Goal: Information Seeking & Learning: Learn about a topic

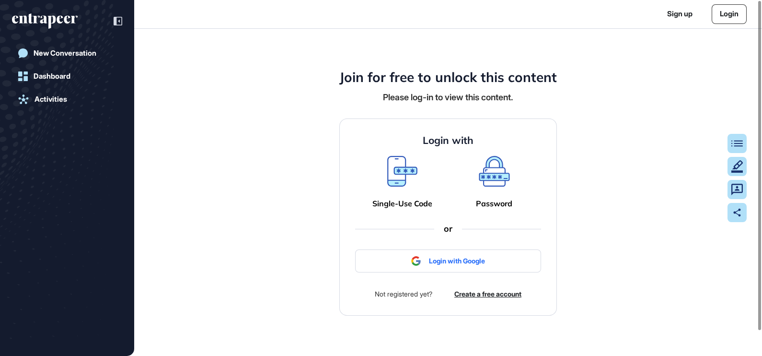
click at [493, 179] on icon at bounding box center [494, 168] width 28 height 21
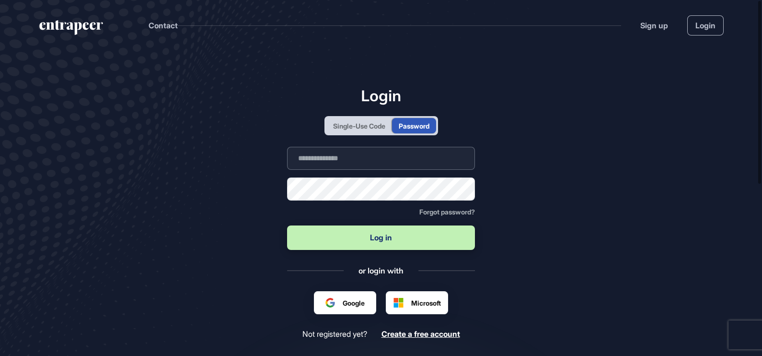
type input "**********"
click at [388, 238] on button "Log in" at bounding box center [381, 237] width 188 height 24
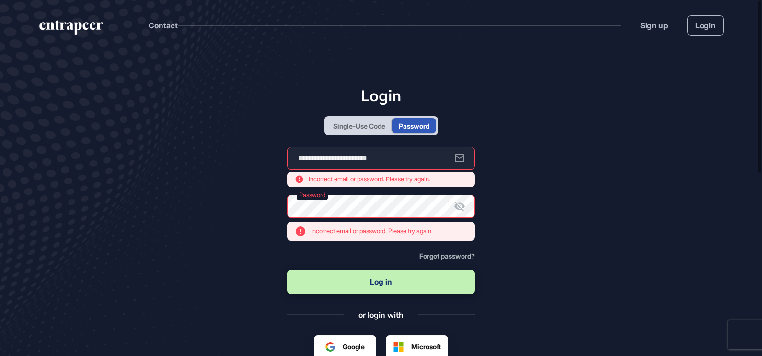
click at [526, 209] on main "**********" at bounding box center [381, 276] width 762 height 452
click at [376, 123] on div "Single-Use Code" at bounding box center [359, 126] width 52 height 10
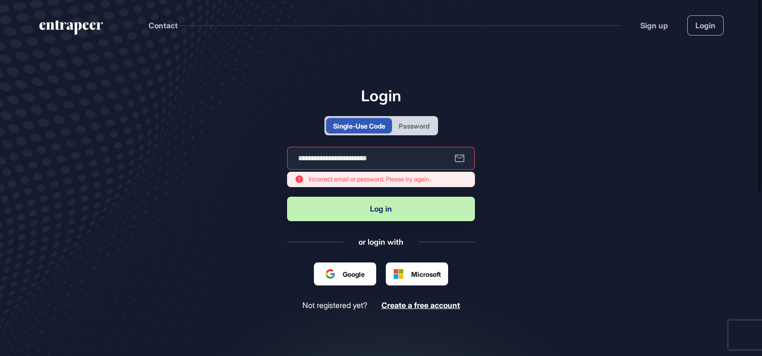
click at [396, 205] on button "Log in" at bounding box center [381, 208] width 188 height 24
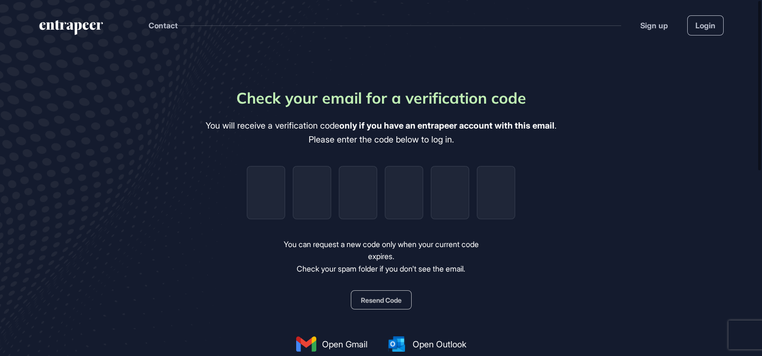
type input "*"
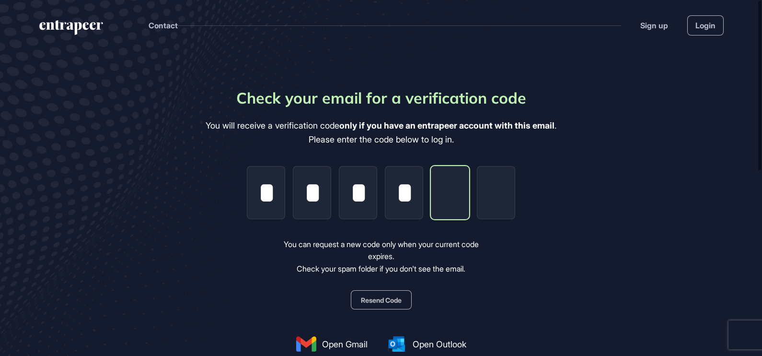
type input "*"
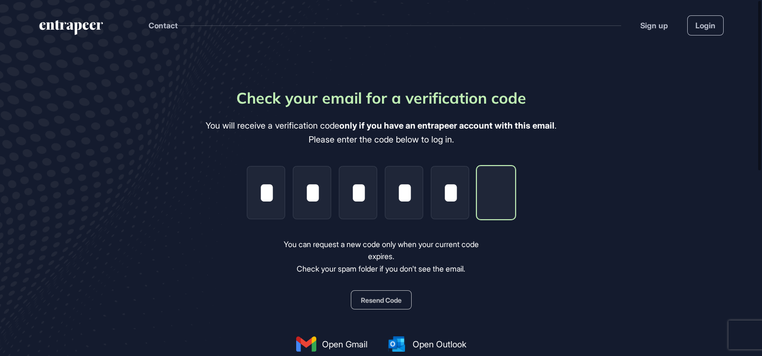
type input "*"
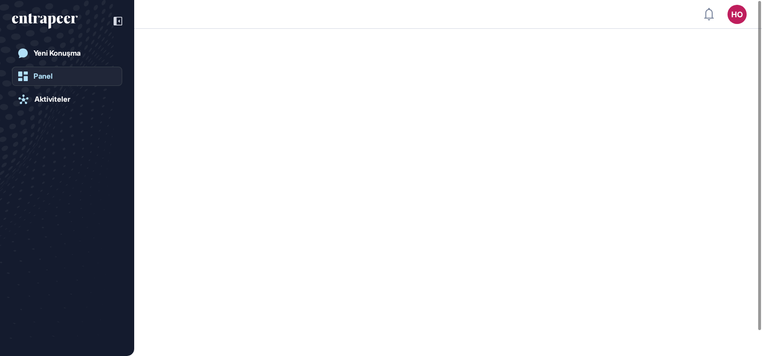
click at [60, 73] on link "Panel" at bounding box center [67, 76] width 110 height 19
click at [46, 74] on div "Panel" at bounding box center [43, 76] width 19 height 9
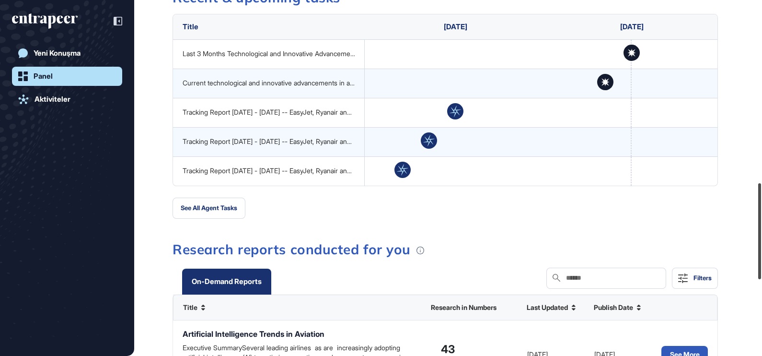
scroll to position [676, 0]
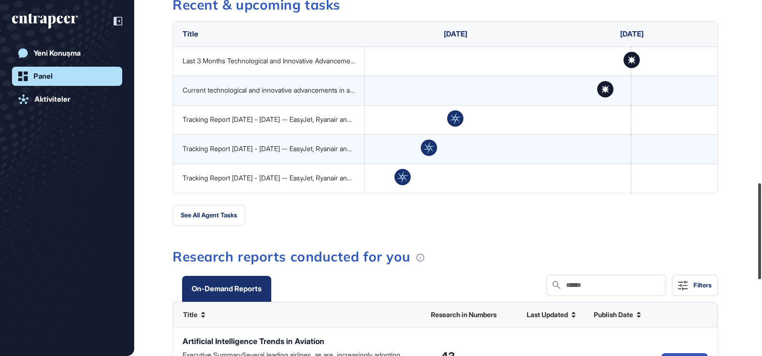
drag, startPoint x: 758, startPoint y: 25, endPoint x: 761, endPoint y: 207, distance: 182.1
click at [761, 207] on div at bounding box center [759, 231] width 3 height 96
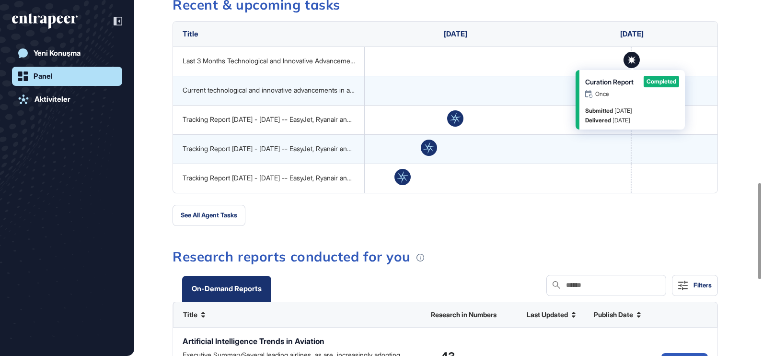
click at [630, 62] on icon at bounding box center [632, 60] width 8 height 8
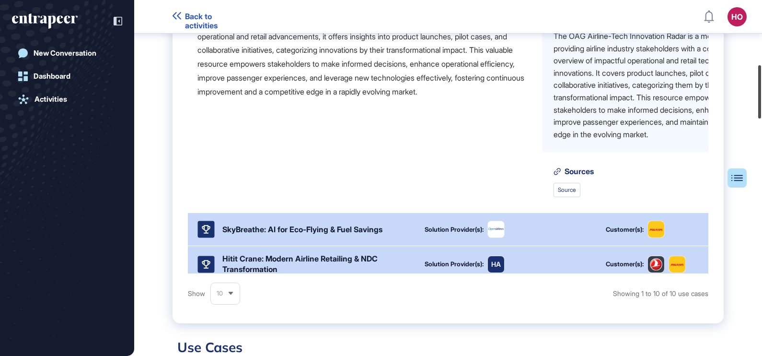
scroll to position [456, 0]
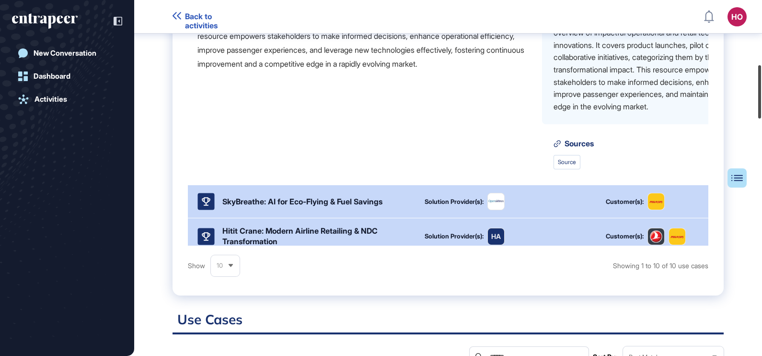
drag, startPoint x: 759, startPoint y: 11, endPoint x: 758, endPoint y: 79, distance: 68.5
click at [758, 79] on div at bounding box center [759, 91] width 3 height 53
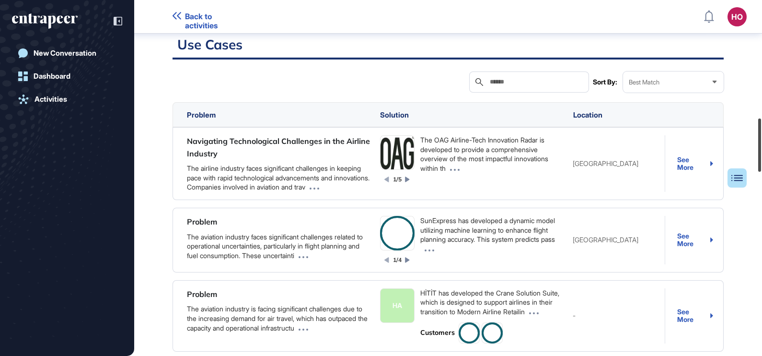
scroll to position [781, 0]
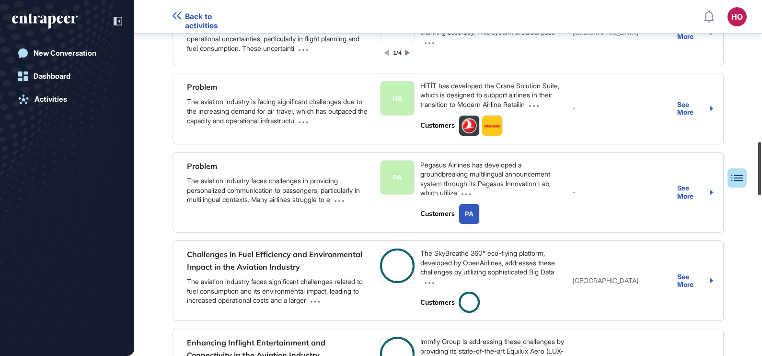
drag, startPoint x: 759, startPoint y: 79, endPoint x: 761, endPoint y: 151, distance: 71.9
click at [761, 151] on html "Back to activities HO Dashboard Profile My Content Request More Data New Conver…" at bounding box center [381, 178] width 762 height 356
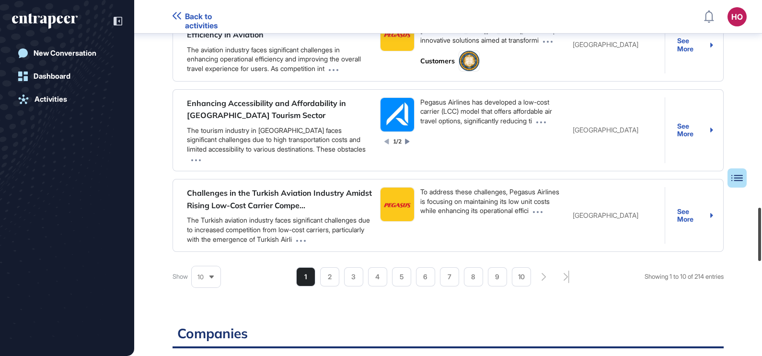
scroll to position [1452, 0]
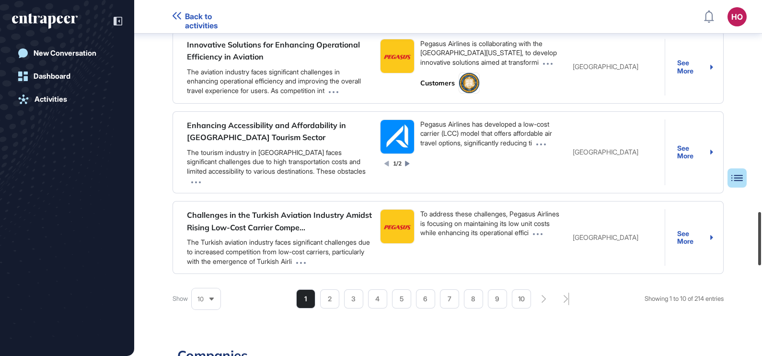
drag, startPoint x: 757, startPoint y: 149, endPoint x: 761, endPoint y: 220, distance: 71.0
click at [761, 220] on div at bounding box center [759, 238] width 3 height 53
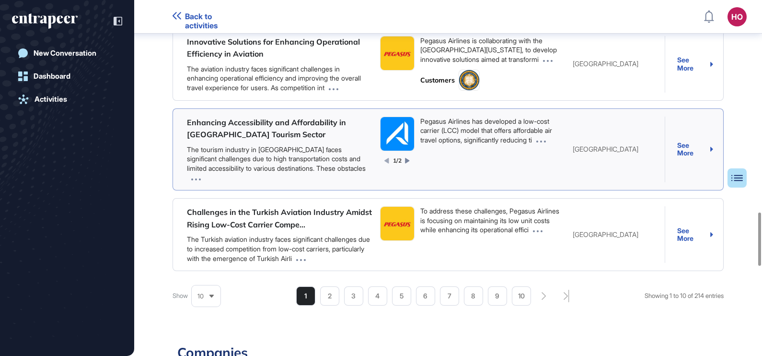
click at [680, 157] on div "See More" at bounding box center [695, 149] width 36 height 16
click at [416, 301] on li "2" at bounding box center [425, 295] width 19 height 19
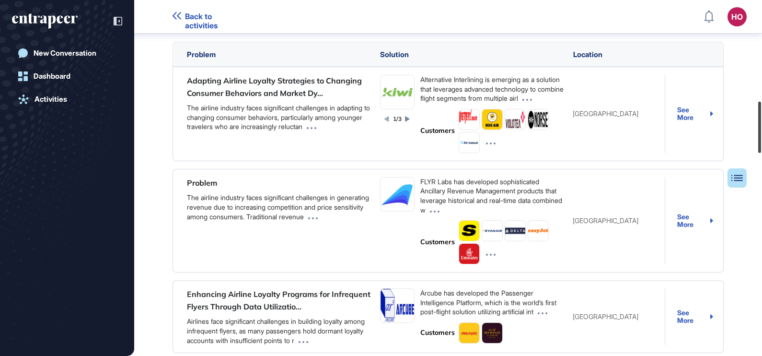
scroll to position [648, 0]
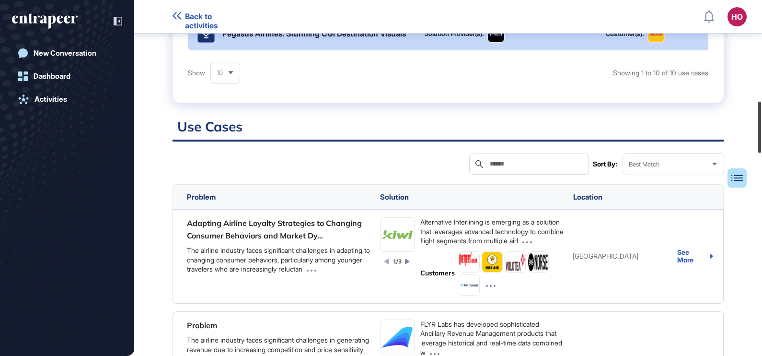
drag, startPoint x: 761, startPoint y: 216, endPoint x: 757, endPoint y: 106, distance: 109.3
click at [758, 106] on div at bounding box center [759, 127] width 3 height 51
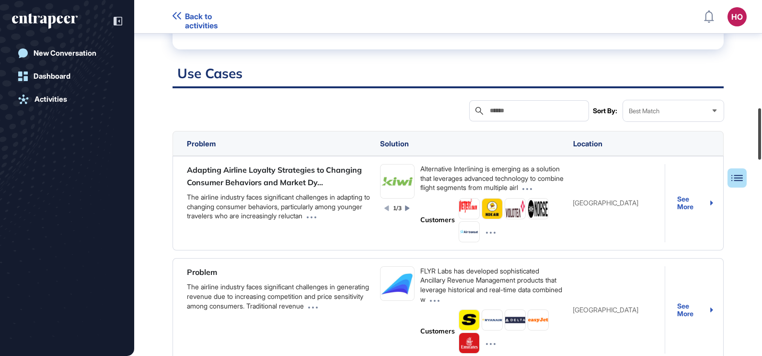
drag, startPoint x: 759, startPoint y: 111, endPoint x: 758, endPoint y: 125, distance: 13.9
click at [758, 125] on div at bounding box center [759, 133] width 3 height 51
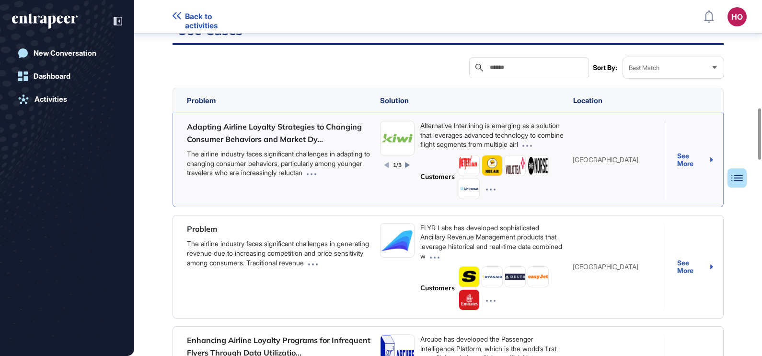
click at [682, 168] on div "See More" at bounding box center [695, 160] width 36 height 16
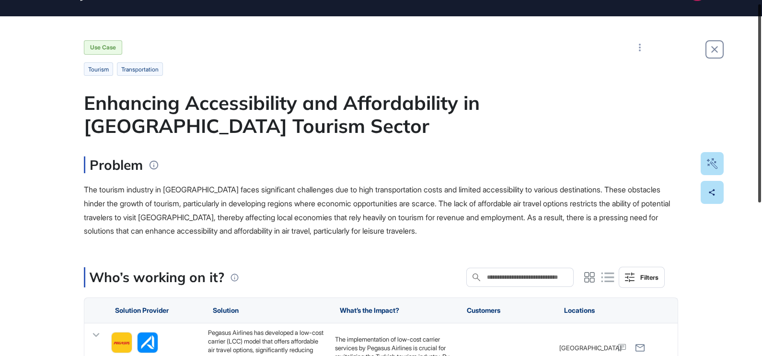
scroll to position [5, 0]
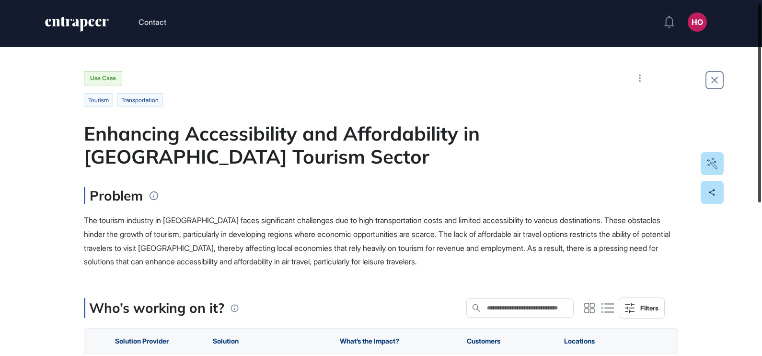
drag, startPoint x: 759, startPoint y: 56, endPoint x: 747, endPoint y: 58, distance: 12.3
click at [747, 58] on div "Contact HO Dashboard Profile My Content Request More Data Use Case Tourism tran…" at bounding box center [381, 178] width 762 height 356
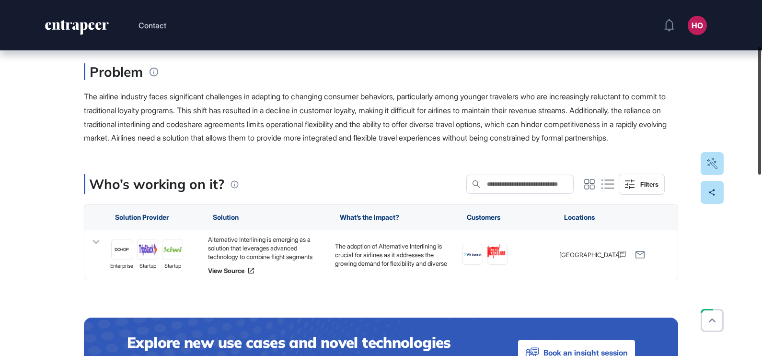
scroll to position [127, 0]
drag, startPoint x: 761, startPoint y: 67, endPoint x: 762, endPoint y: 113, distance: 46.0
click at [761, 113] on html "Contact HO Dashboard Profile My Content Request More Data Use Case Aviation Ada…" at bounding box center [381, 178] width 762 height 356
click at [239, 274] on link "View Source" at bounding box center [266, 270] width 117 height 8
